Goal: Find specific page/section: Find specific page/section

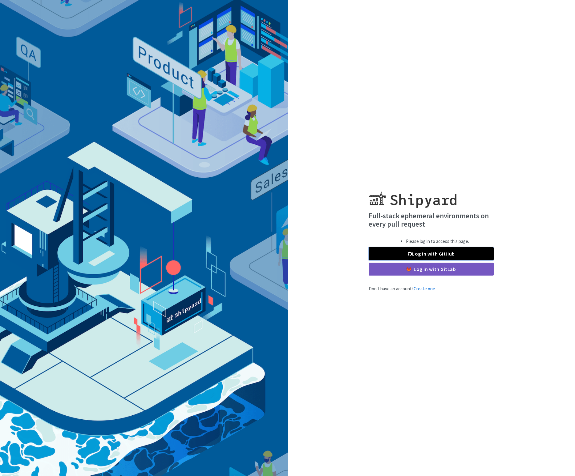
click at [454, 250] on link "Log in with GitHub" at bounding box center [430, 253] width 125 height 13
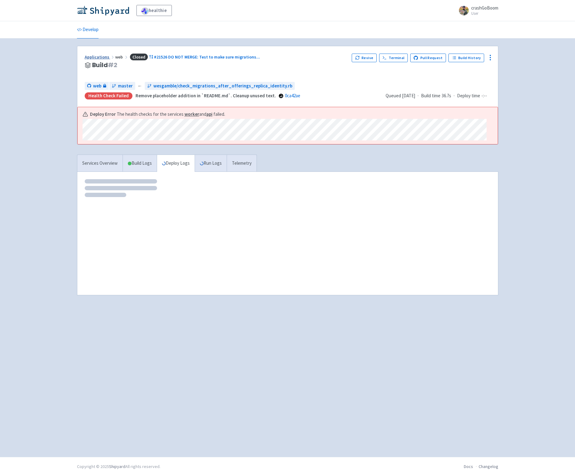
click at [101, 58] on link "Applications" at bounding box center [100, 57] width 30 height 6
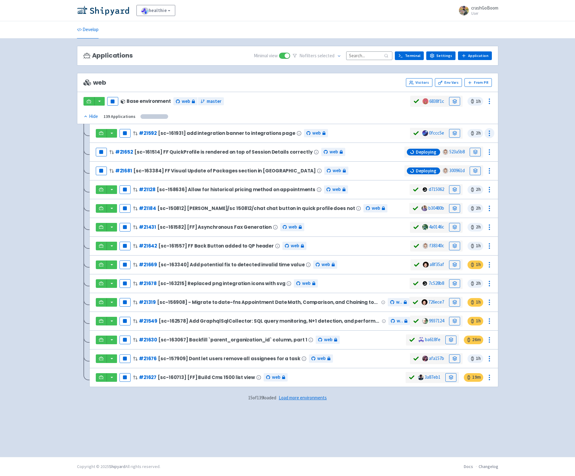
click at [492, 133] on icon at bounding box center [488, 133] width 7 height 7
click at [507, 160] on div "healthie View Organizations crashGoBoom User Profile Sign out Develop No" at bounding box center [287, 228] width 575 height 457
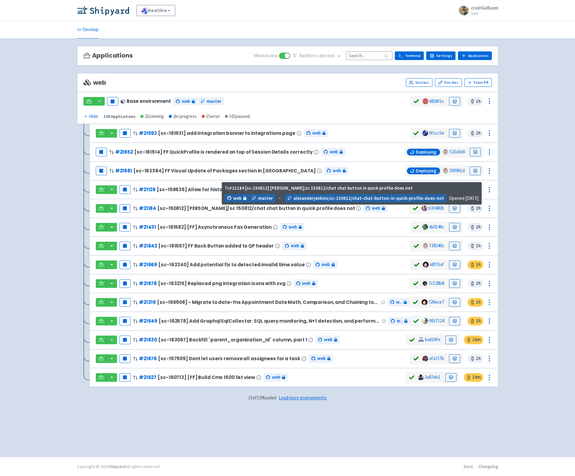
click at [310, 209] on span "[sc-150812] [PERSON_NAME]/sc 150812/chat chat button in quick profile does not" at bounding box center [255, 208] width 197 height 5
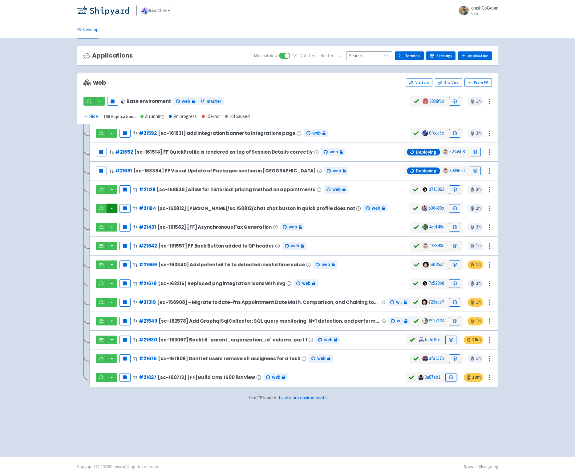
click at [111, 210] on button "button" at bounding box center [112, 208] width 10 height 9
click at [120, 230] on link "web (web)" at bounding box center [124, 230] width 35 height 10
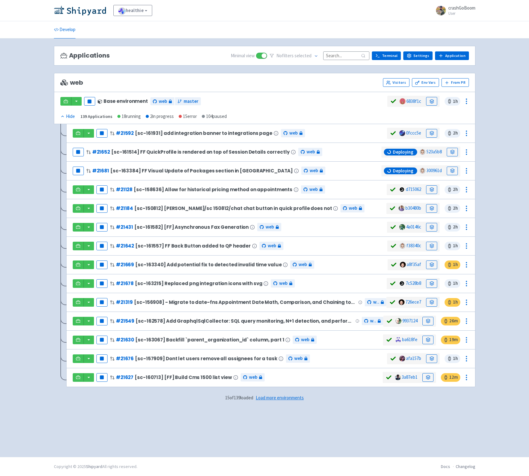
click at [504, 105] on div "healthie View Organizations crashGoBoom User Profile Sign out Develop No" at bounding box center [264, 228] width 529 height 457
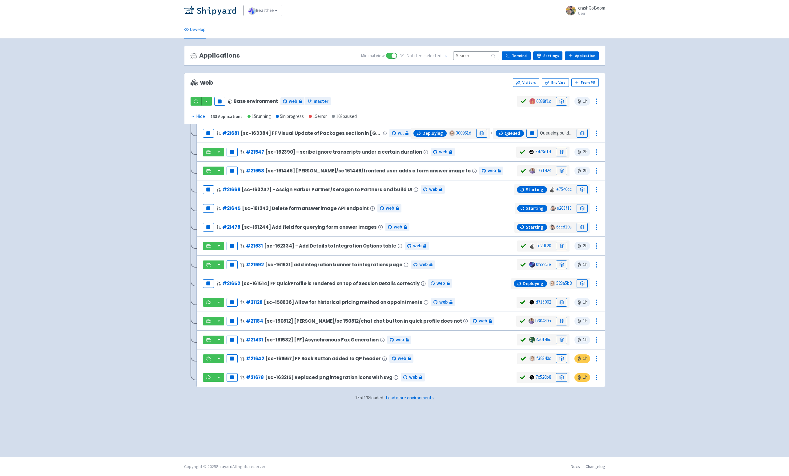
click at [574, 158] on div "healthie View Organizations crashGoBoom User Profile Sign out Develop No" at bounding box center [394, 228] width 789 height 457
